Goal: Find specific page/section: Find specific page/section

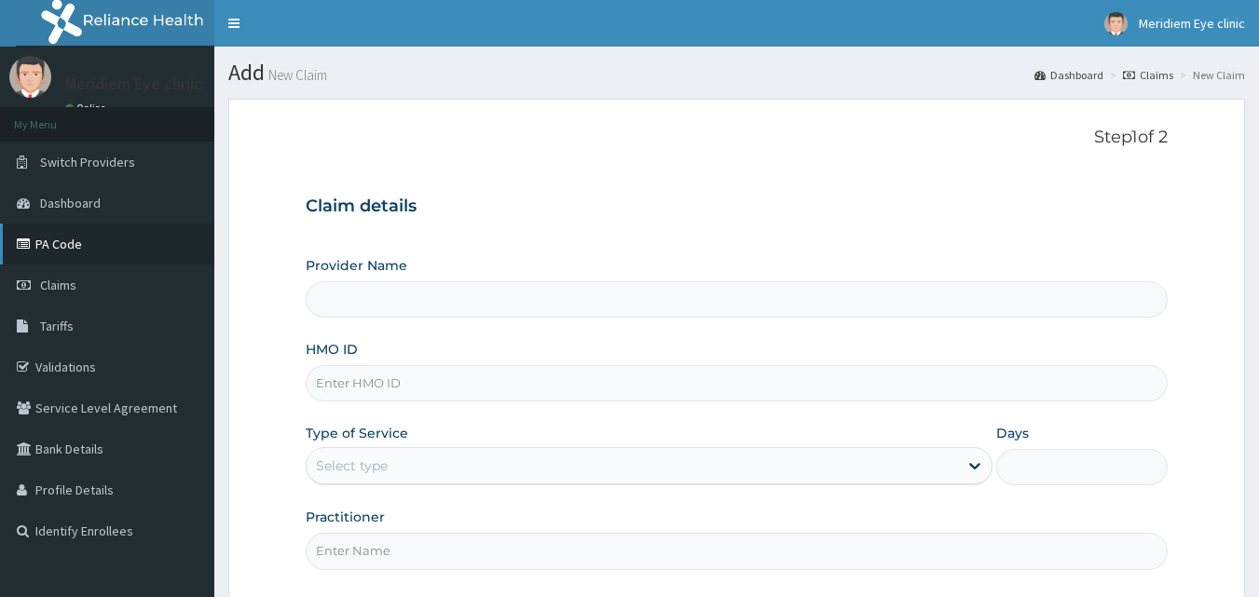
click at [64, 256] on link "PA Code" at bounding box center [107, 244] width 214 height 41
click at [63, 197] on span "Dashboard" at bounding box center [70, 203] width 61 height 17
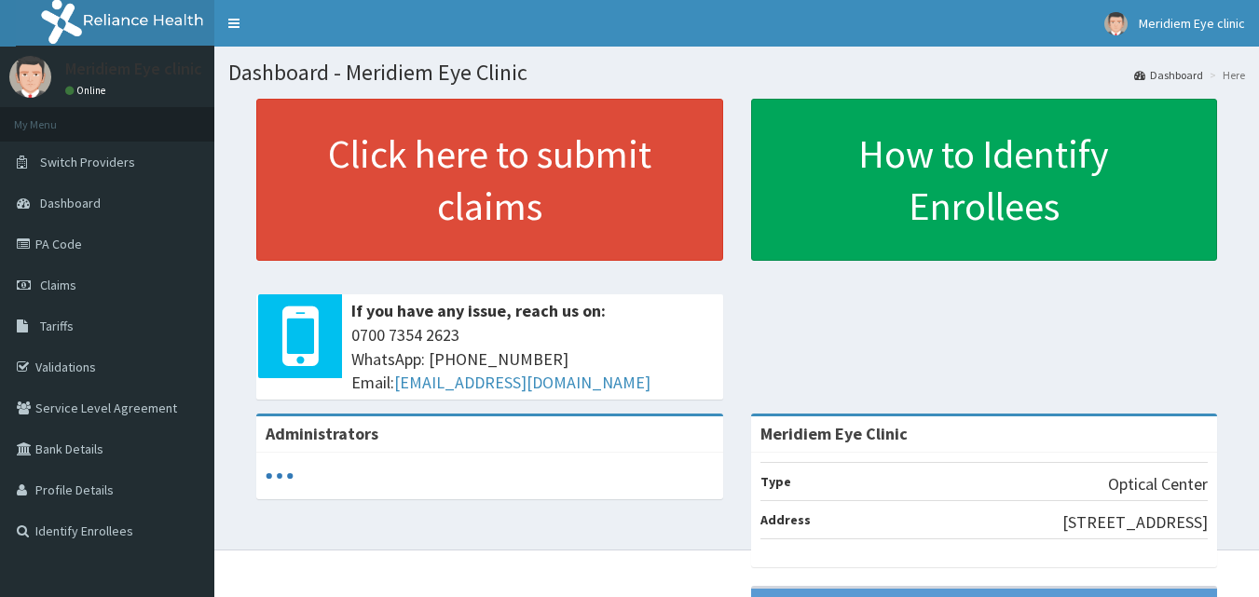
click at [75, 249] on link "PA Code" at bounding box center [107, 244] width 214 height 41
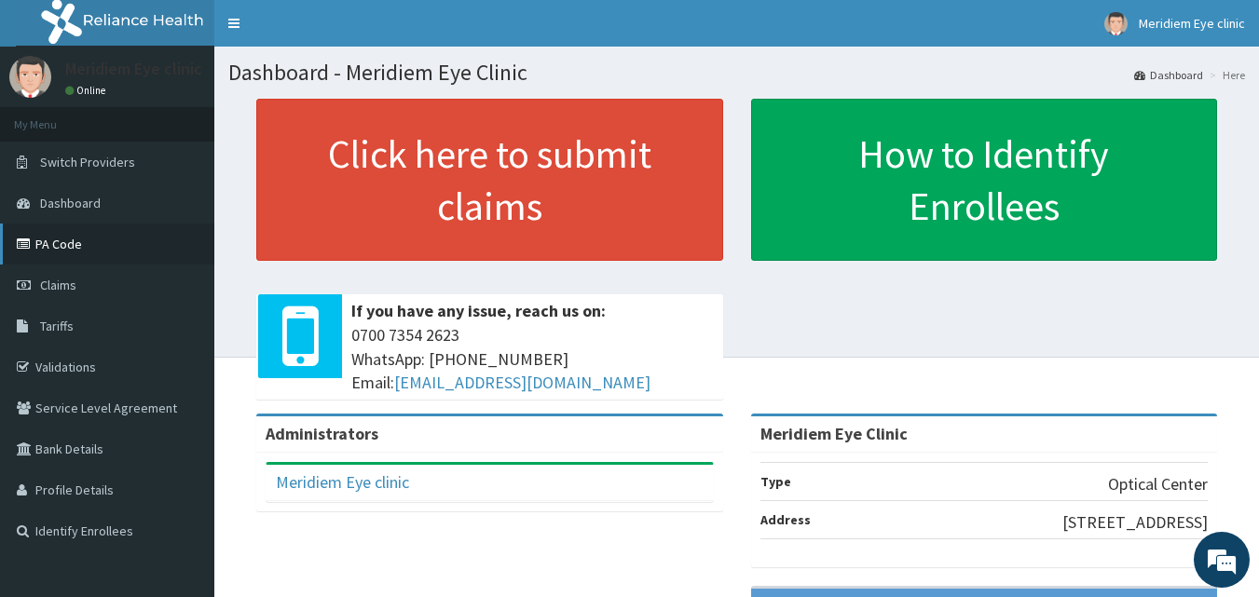
click at [61, 236] on link "PA Code" at bounding box center [107, 244] width 214 height 41
click at [33, 234] on link "PA Code" at bounding box center [107, 244] width 214 height 41
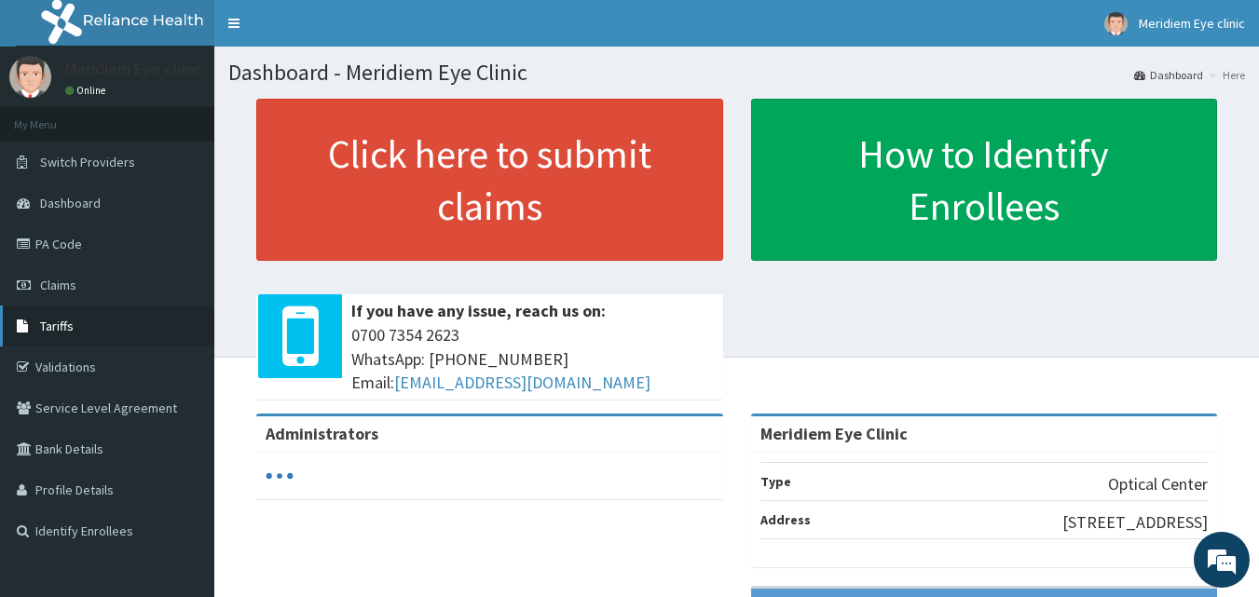
click at [54, 340] on link "Tariffs" at bounding box center [107, 326] width 214 height 41
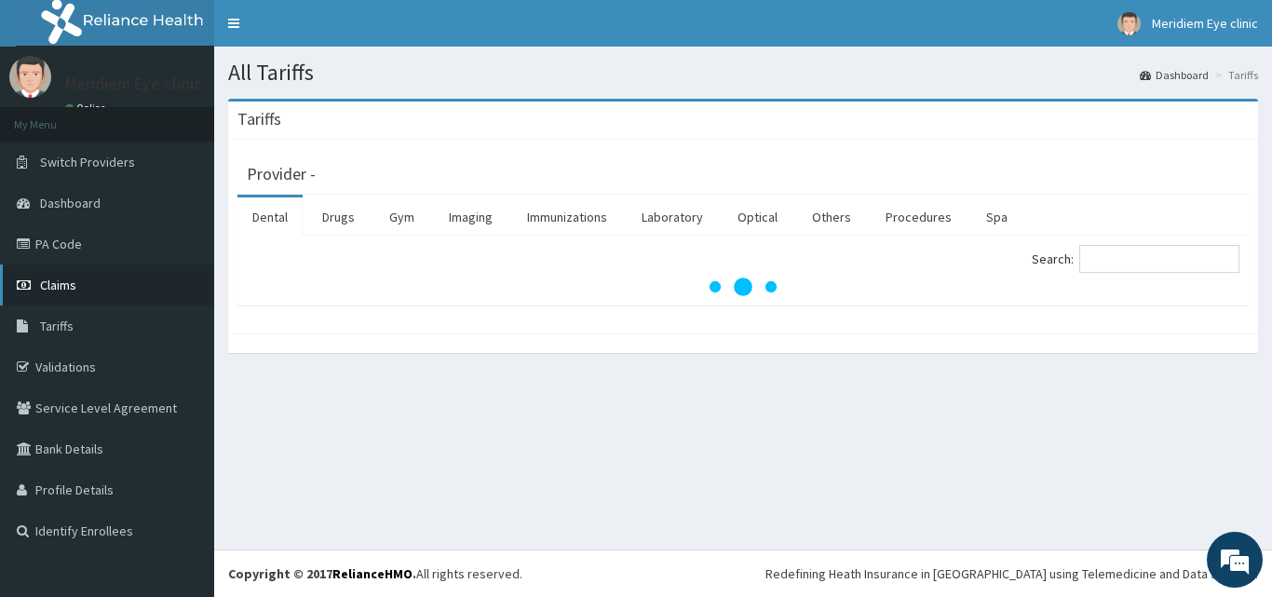
click at [72, 274] on link "Claims" at bounding box center [107, 285] width 214 height 41
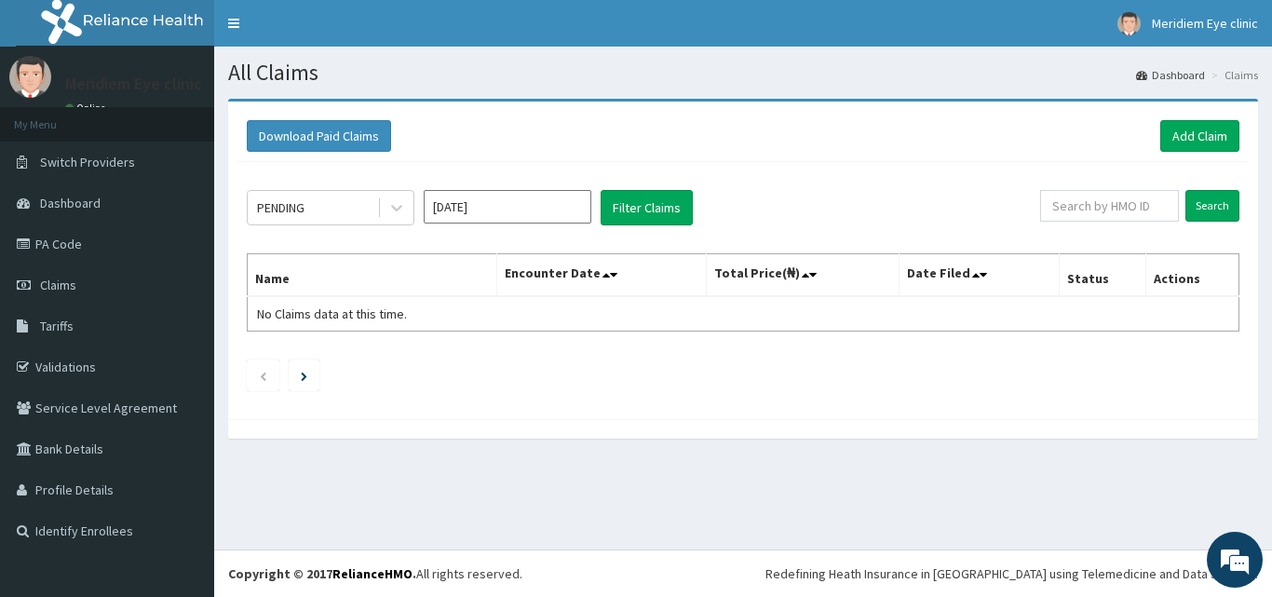
click at [80, 252] on link "PA Code" at bounding box center [107, 244] width 214 height 41
